Goal: Navigation & Orientation: Find specific page/section

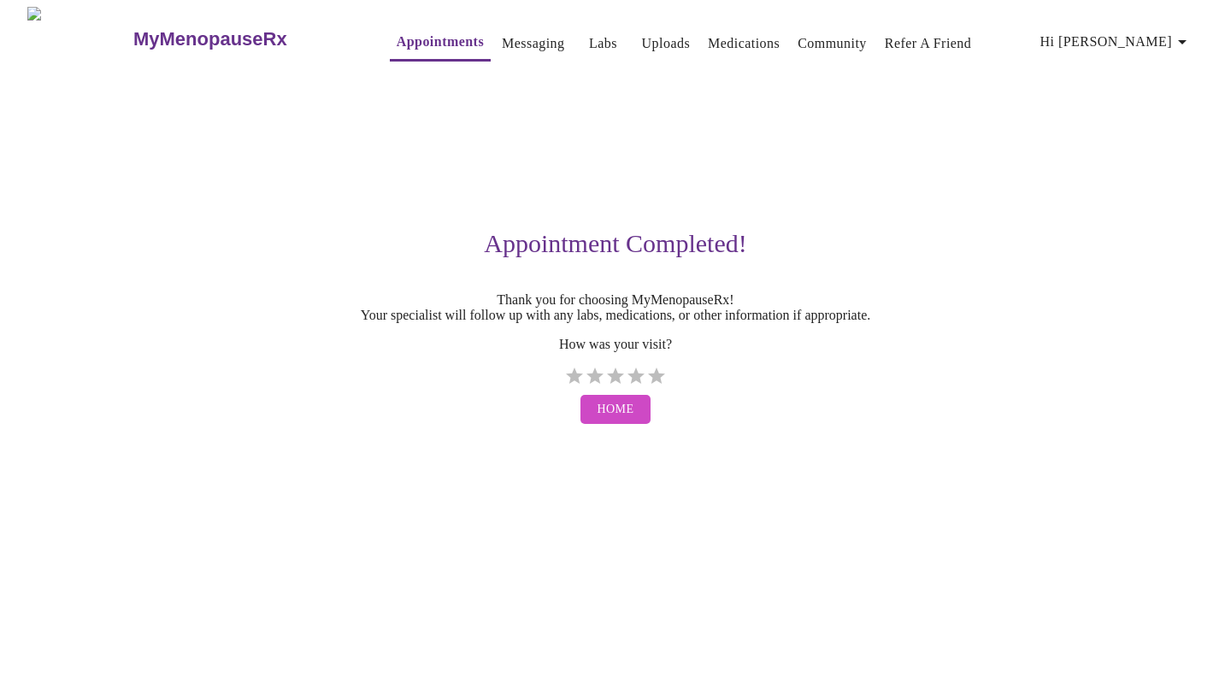
click at [608, 421] on span "Home" at bounding box center [616, 409] width 37 height 21
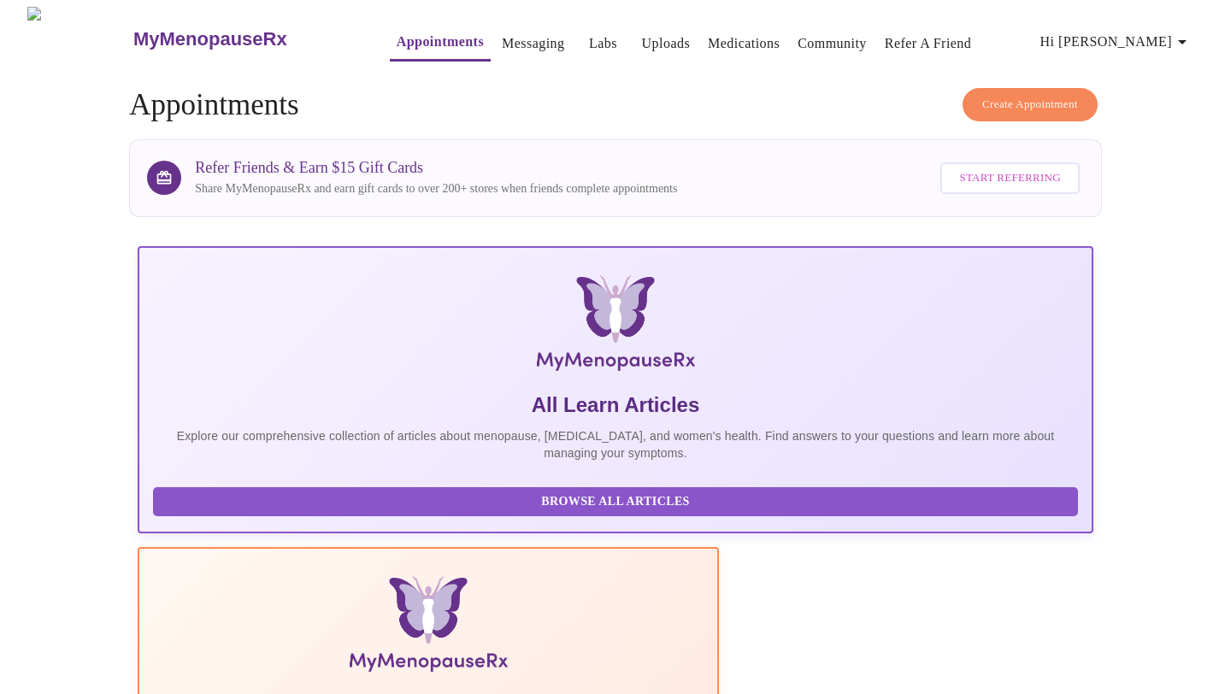
click at [502, 47] on link "Messaging" at bounding box center [533, 44] width 62 height 24
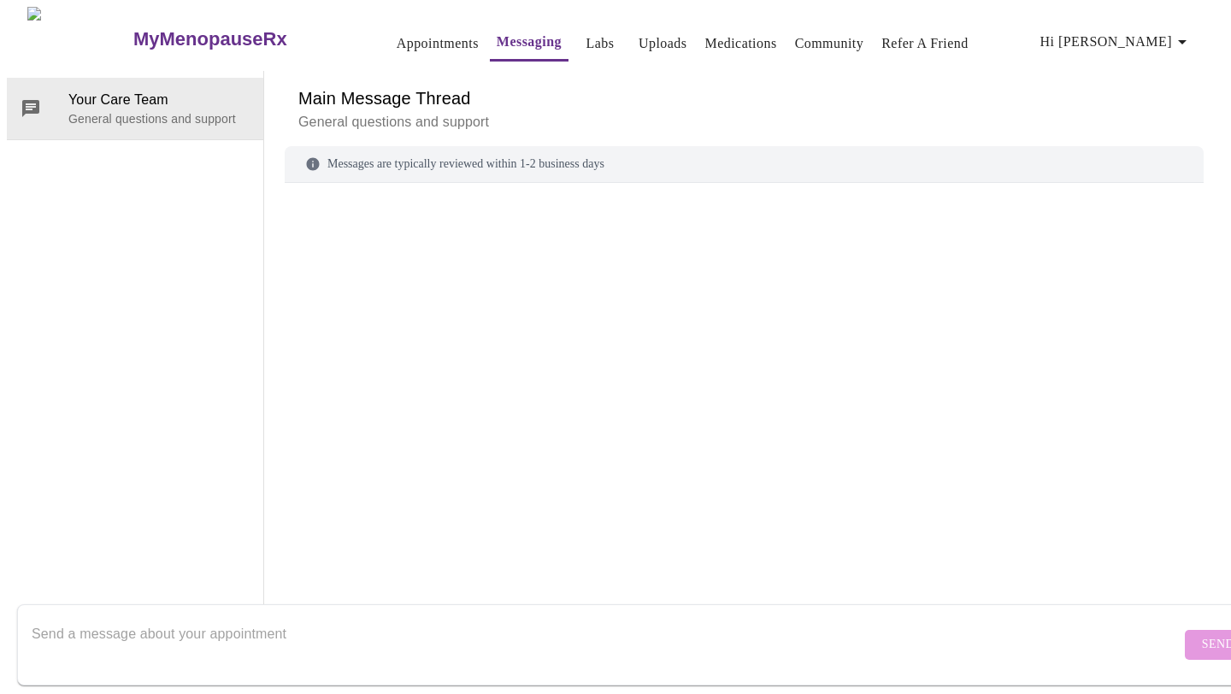
click at [1183, 44] on icon "button" at bounding box center [1182, 42] width 21 height 21
click at [843, 62] on div at bounding box center [615, 347] width 1231 height 694
click at [590, 30] on button "Labs" at bounding box center [600, 44] width 55 height 34
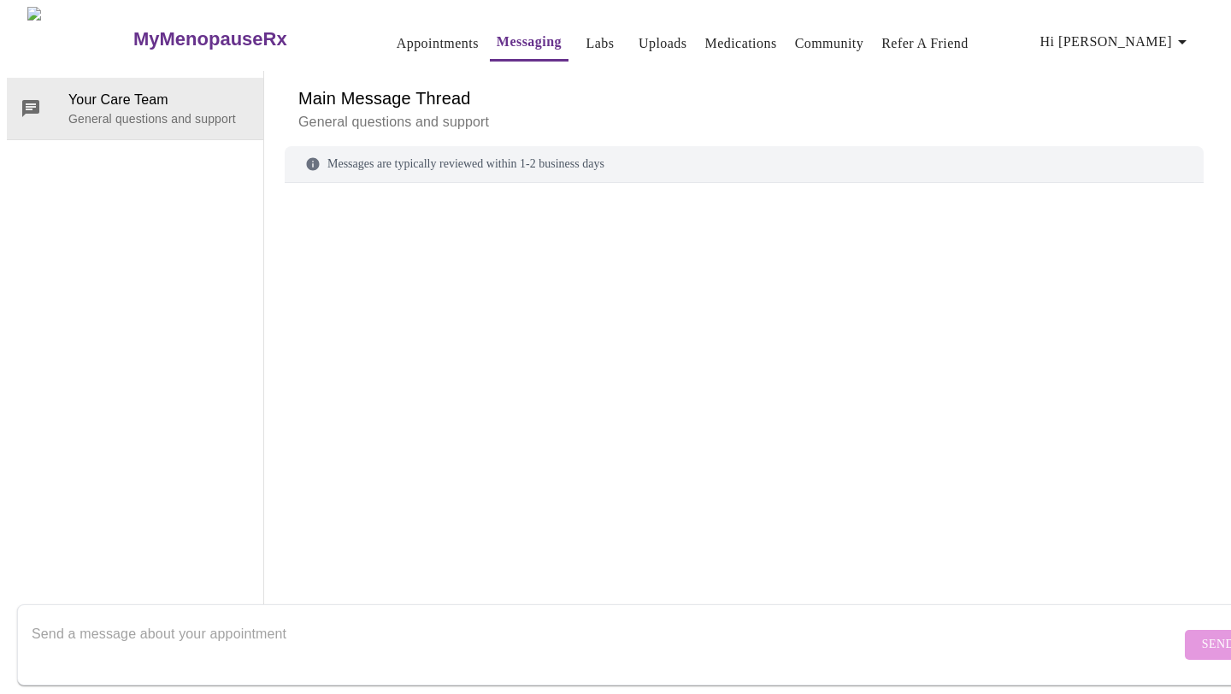
click at [590, 30] on button "Labs" at bounding box center [600, 44] width 55 height 34
click at [587, 32] on link "Labs" at bounding box center [601, 44] width 28 height 24
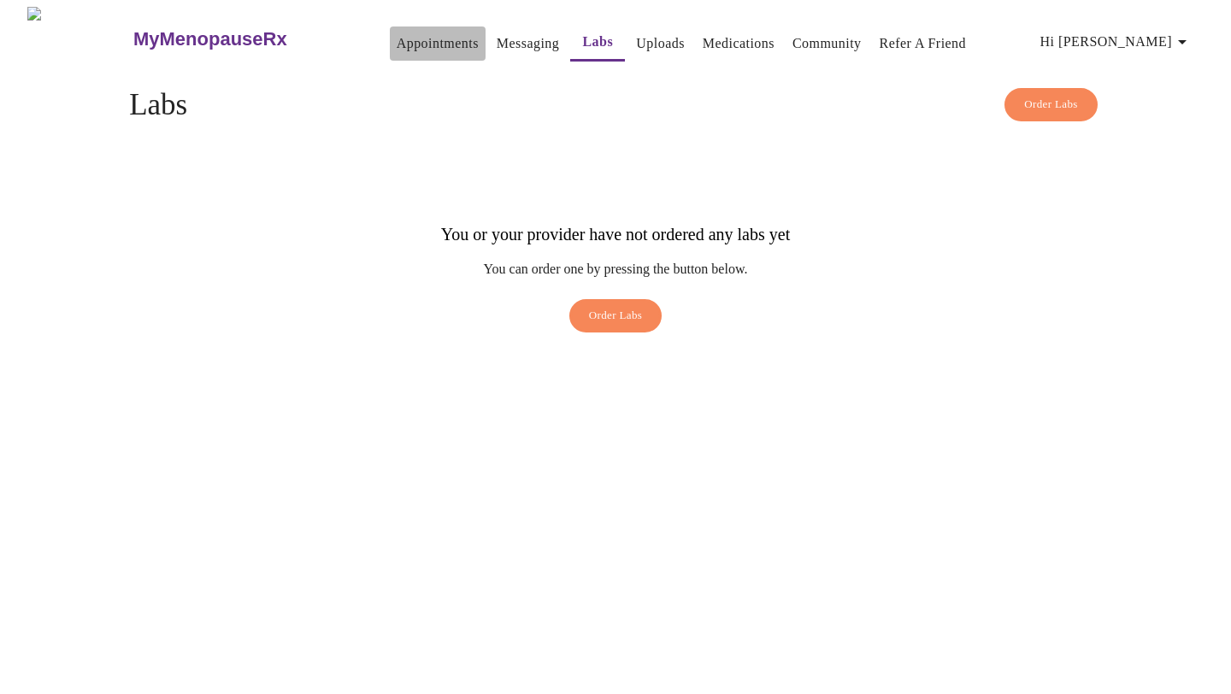
click at [397, 32] on link "Appointments" at bounding box center [438, 44] width 82 height 24
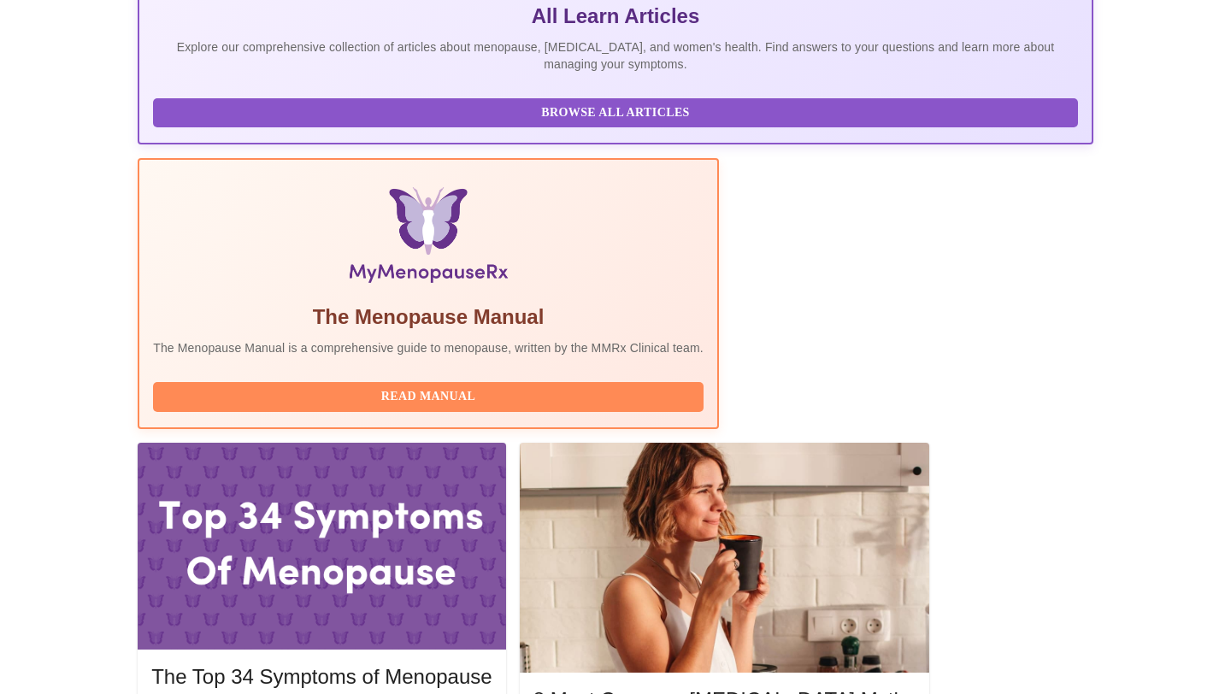
scroll to position [435, 0]
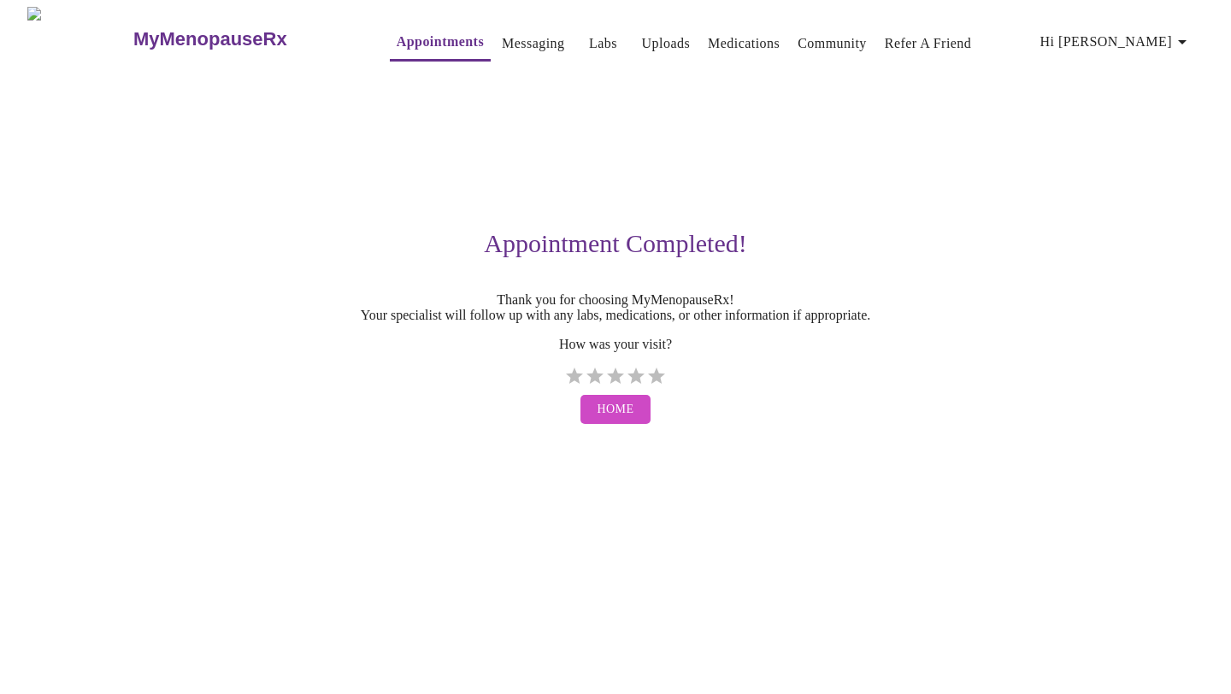
click at [613, 421] on span "Home" at bounding box center [616, 409] width 37 height 21
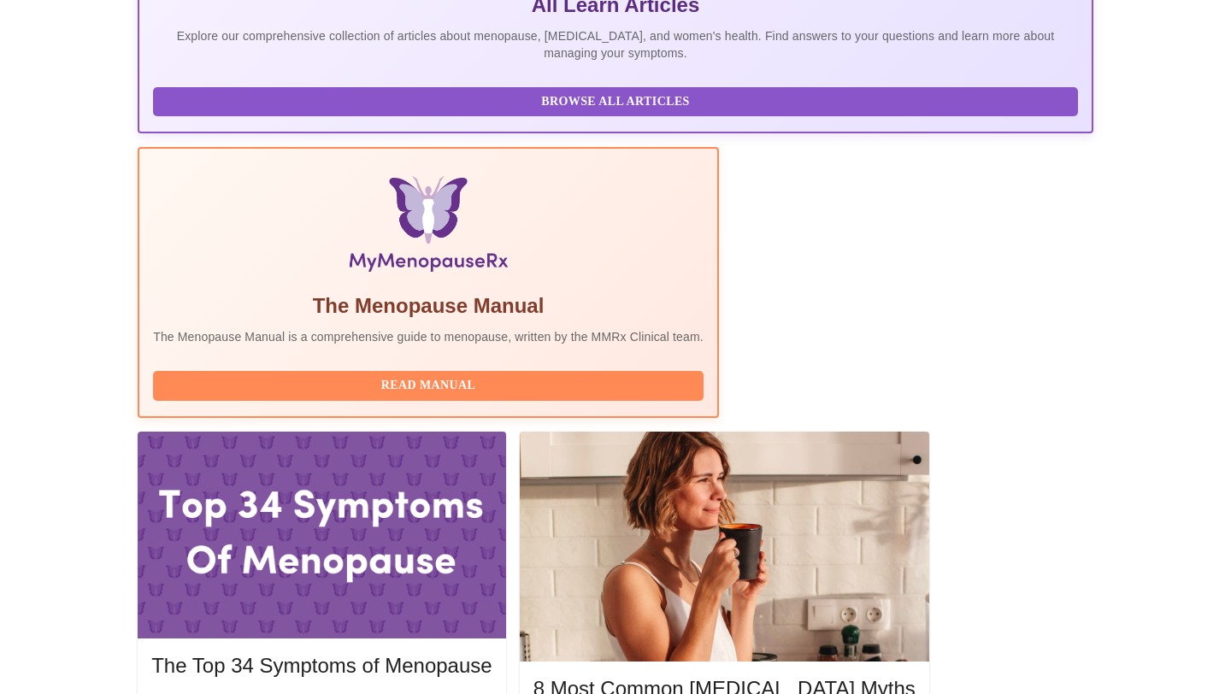
scroll to position [435, 0]
